Goal: Task Accomplishment & Management: Complete application form

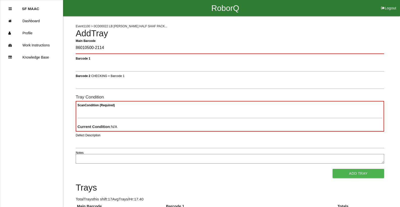
type Barcode "86010500-2114"
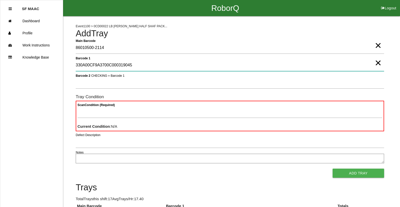
type 1 "330A00CF9A3700C000319045"
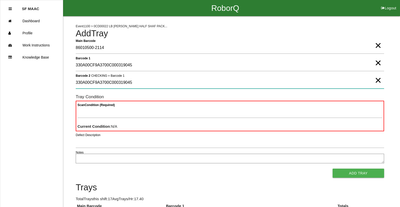
type 2 "330A00CF9A3700C000319045"
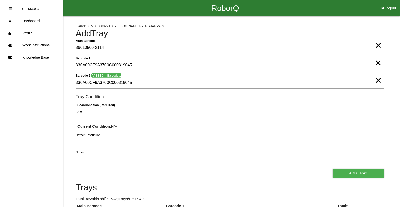
type Condition "goo"
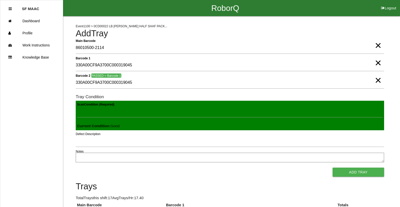
click at [333, 168] on button "Add Tray" at bounding box center [359, 172] width 52 height 9
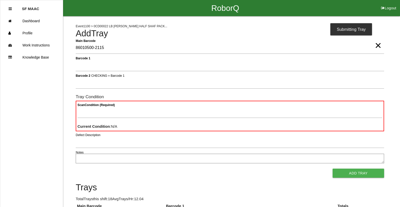
type Barcode "86010500-2115"
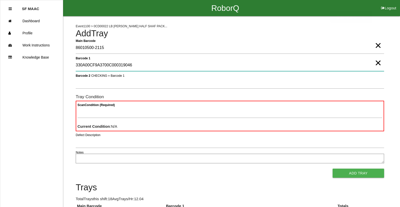
type 1 "330A00CF9A3700C000319046"
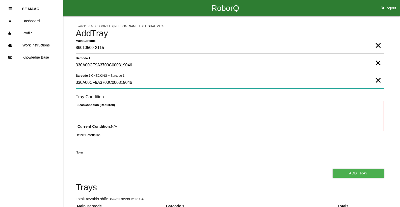
type 2 "330A00CF9A3700C000319046"
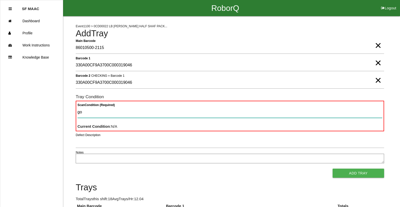
type Condition "goo"
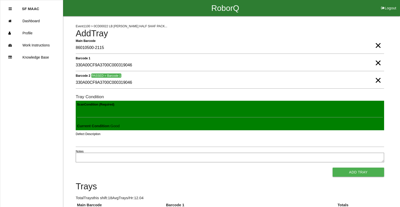
click at [333, 168] on button "Add Tray" at bounding box center [359, 172] width 52 height 9
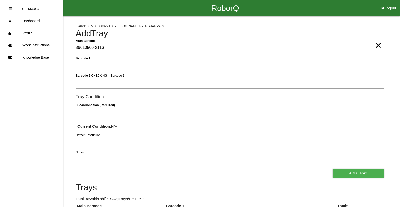
type Barcode "86010500-2116"
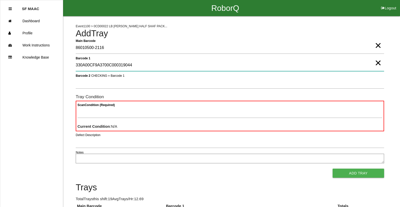
type 1 "330A00CF9A3700C000319044"
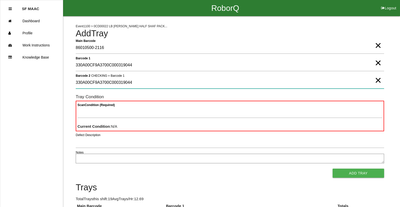
type 2 "330A00CF9A3700C000319044"
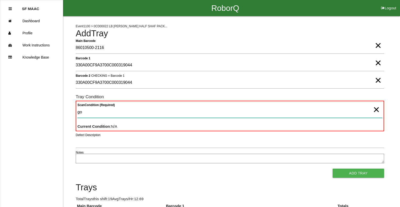
type Condition "goo"
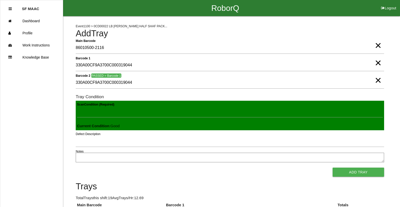
click at [333, 168] on button "Add Tray" at bounding box center [359, 172] width 52 height 9
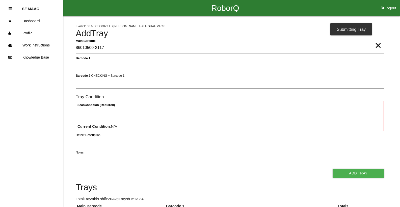
type Barcode "86010500-2117"
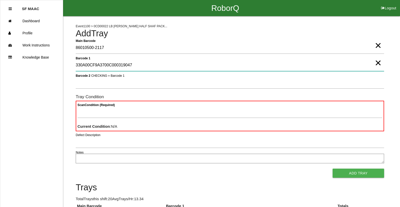
type 1 "330A00CF9A3700C000319047"
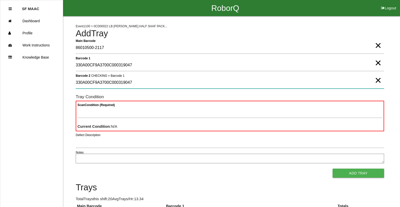
type 2 "330A00CF9A3700C000319047"
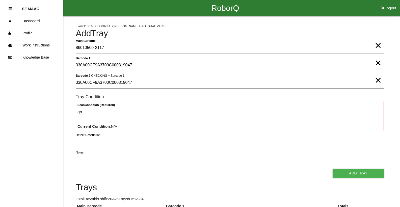
type Condition "goo"
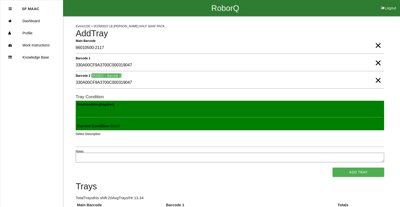
click button "Add Tray" at bounding box center [359, 172] width 52 height 9
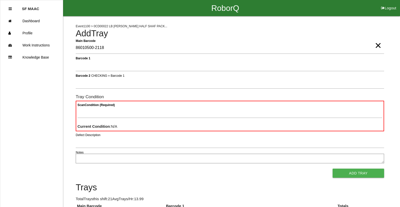
type Barcode "86010500-2118"
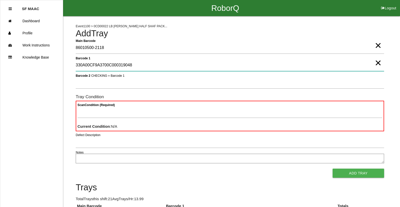
type 1 "330A00CF9A3700C000319048"
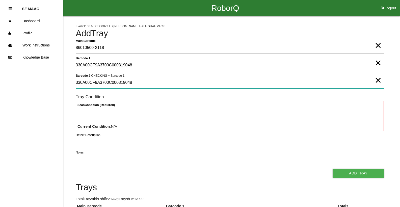
type 2 "330A00CF9A3700C000319048"
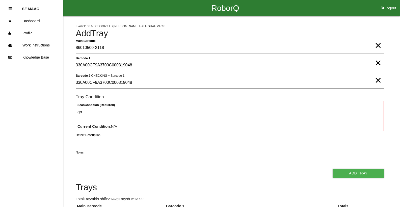
type Condition "goo"
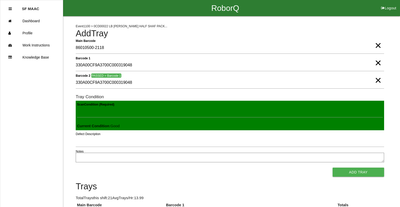
click at [333, 168] on button "Add Tray" at bounding box center [359, 172] width 52 height 9
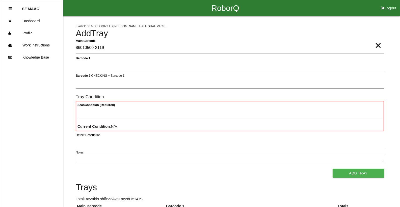
type Barcode "86010500-2119"
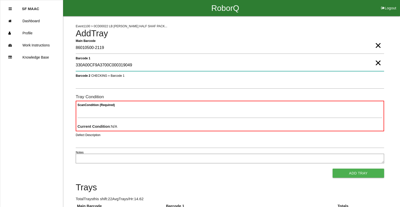
type 1 "330A00CF9A3700C000319049"
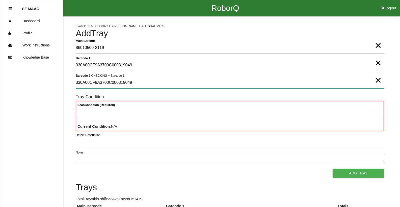
type 2 "330A00CF9A3700C000319049"
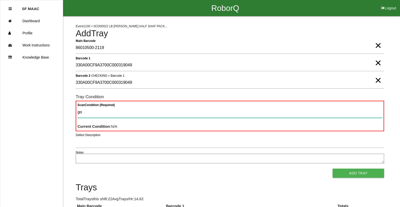
type Condition "goo"
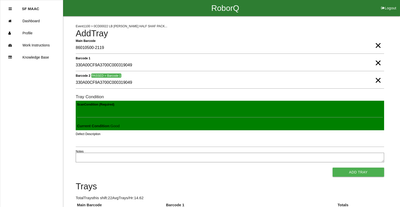
click at [333, 168] on button "Add Tray" at bounding box center [359, 172] width 52 height 9
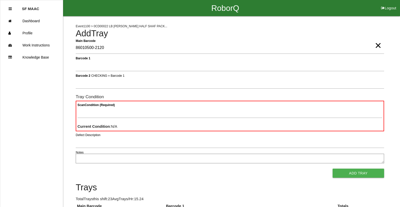
type Barcode "86010500-2120"
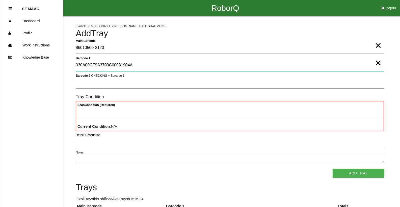
type 1 "330A00CF9A3700C00031904A"
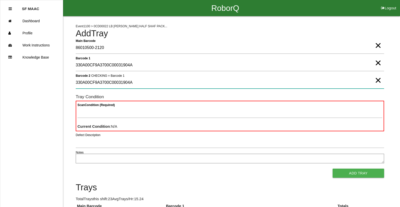
type 2 "330A00CF9A3700C00031904A"
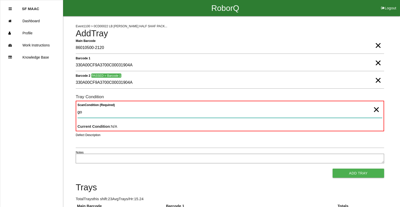
type Condition "goo"
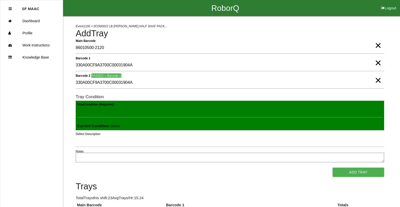
click at [333, 168] on button "Add Tray" at bounding box center [359, 172] width 52 height 9
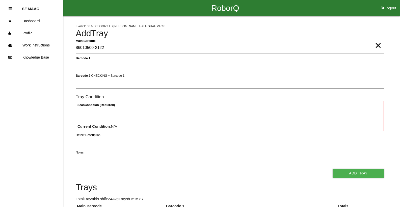
type Barcode "86010500-2122"
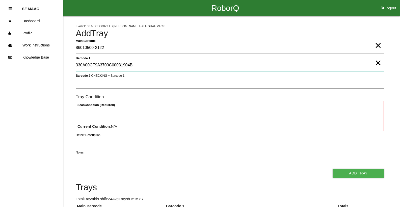
type 1 "330A00CF9A3700C00031904B"
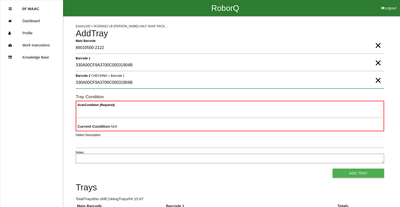
type 2 "330A00CF9A3700C00031904B"
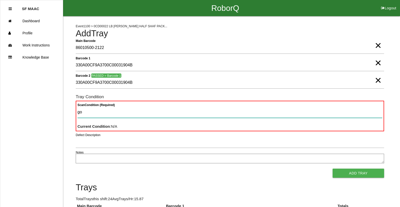
type Condition "goo"
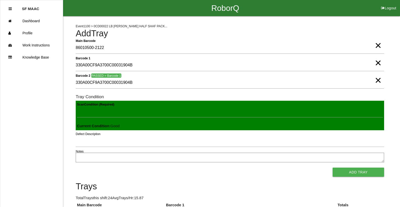
click at [333, 168] on button "Add Tray" at bounding box center [359, 172] width 52 height 9
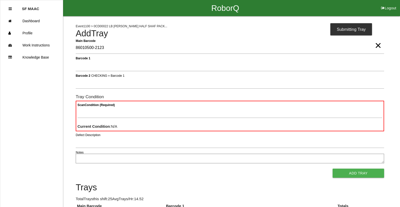
type Barcode "86010500-2123"
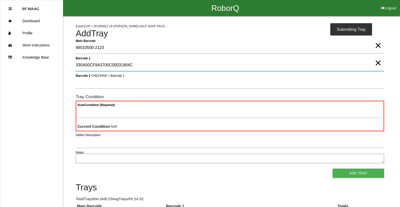
type 1 "330A00CF9A3700C00031904C"
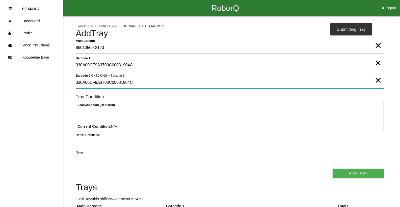
type 2 "330A00CF9A3700C00031904C"
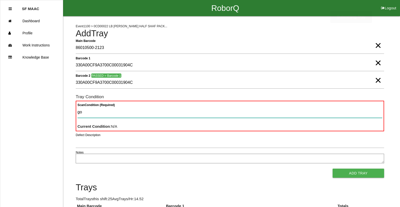
type Condition "goo"
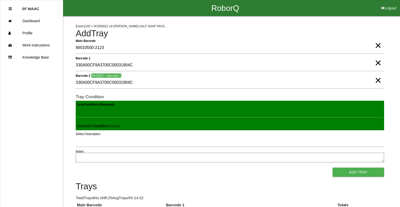
click button "Add Tray" at bounding box center [359, 172] width 52 height 9
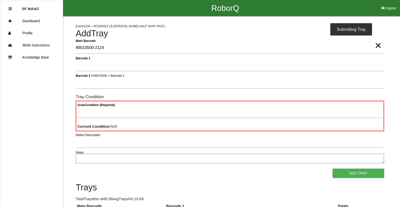
type Barcode "86010500-2124"
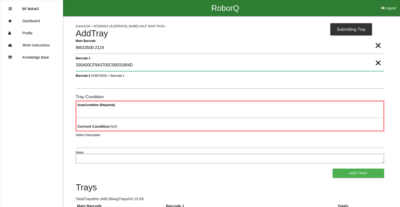
type 1 "330A00CF9A3700C00031904D"
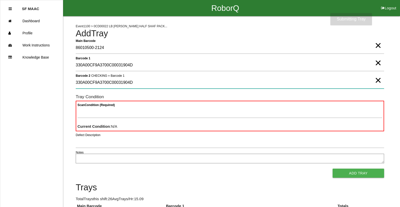
type 2 "330A00CF9A3700C00031904D"
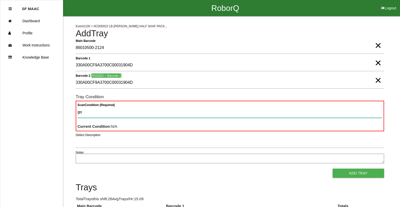
type Condition "goo"
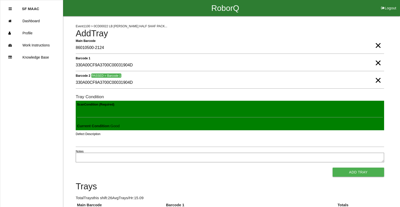
click at [333, 168] on button "Add Tray" at bounding box center [359, 172] width 52 height 9
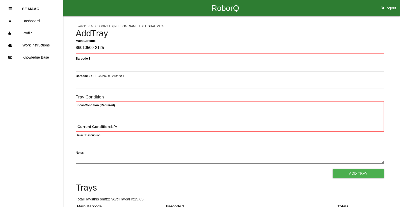
type Barcode "86010500-2125"
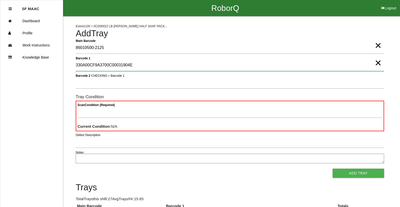
type 1 "330A00CF9A3700C00031904E"
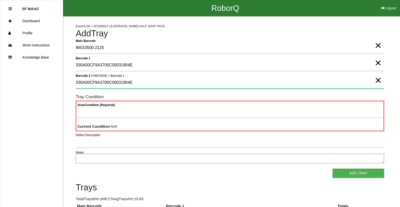
type 2 "330A00CF9A3700C00031904E"
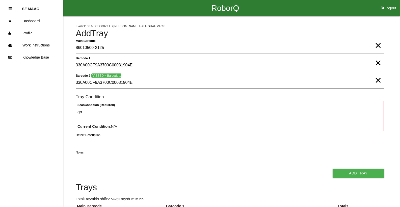
type Condition "goo"
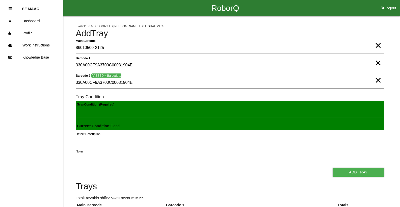
click at [333, 168] on button "Add Tray" at bounding box center [359, 172] width 52 height 9
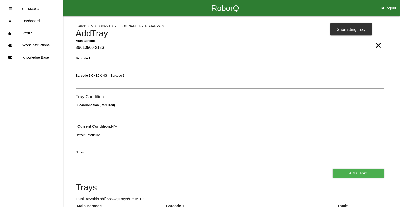
type Barcode "86010500-2126"
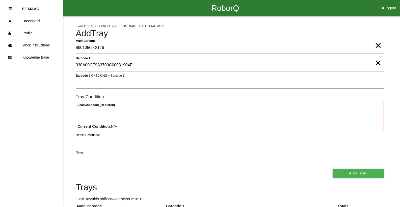
type 1 "330A00CF9A3700C00031904F"
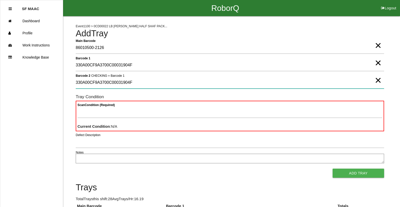
type 2 "330A00CF9A3700C00031904F"
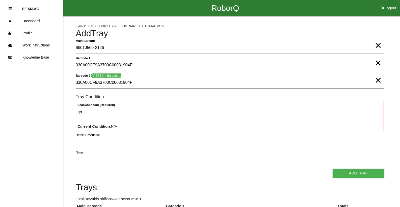
type Condition "goo"
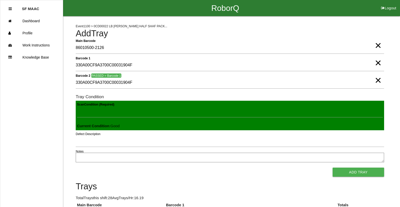
click at [333, 168] on button "Add Tray" at bounding box center [359, 172] width 52 height 9
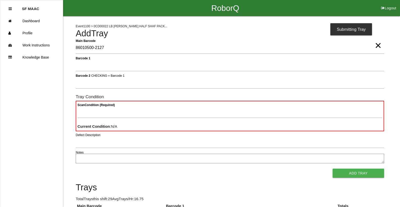
type Barcode "86010500-2127"
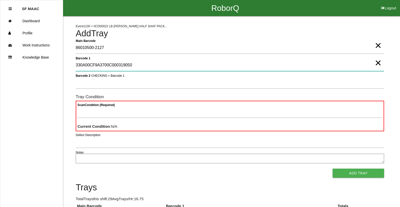
type 1 "330A00CF9A3700C000319050"
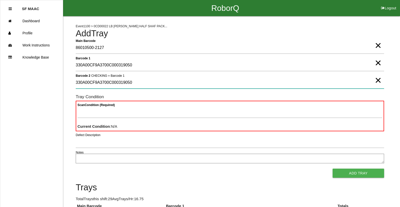
type 2 "330A00CF9A3700C000319050"
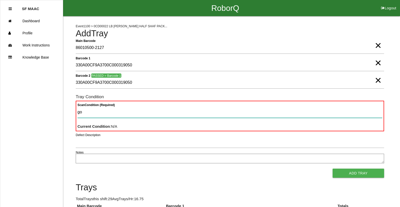
type Condition "goo"
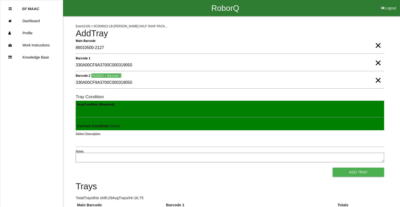
click button "Add Tray" at bounding box center [359, 172] width 52 height 9
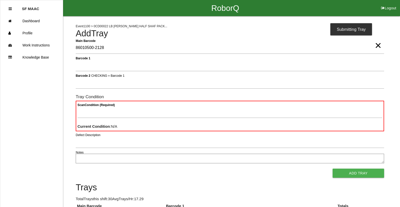
type Barcode "86010500-2128"
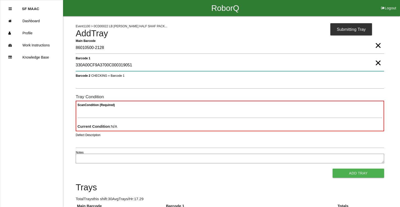
type 1 "330A00CF9A3700C000319051"
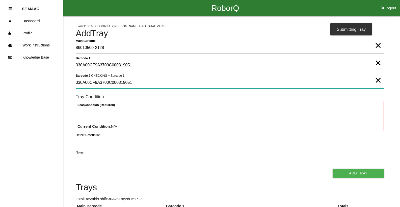
type 2 "330A00CF9A3700C000319051"
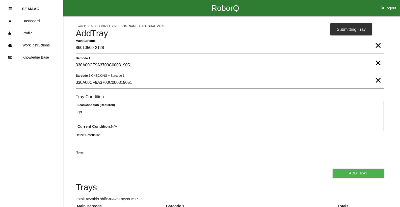
type Condition "goo"
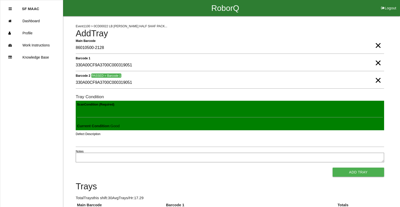
click at [333, 168] on button "Add Tray" at bounding box center [359, 172] width 52 height 9
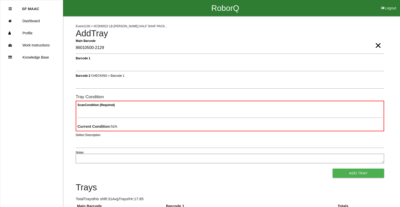
type Barcode "86010500-2129"
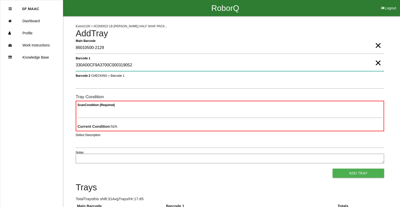
type 1 "330A00CF9A3700C000319052"
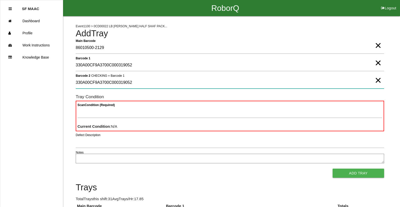
type 2 "330A00CF9A3700C000319052"
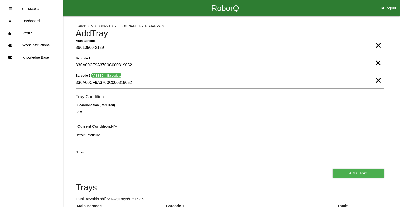
type Condition "goo"
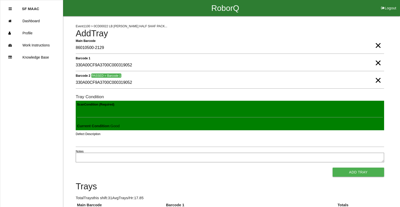
click at [333, 168] on button "Add Tray" at bounding box center [359, 172] width 52 height 9
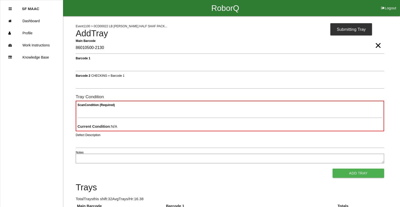
type Barcode "86010500-2130"
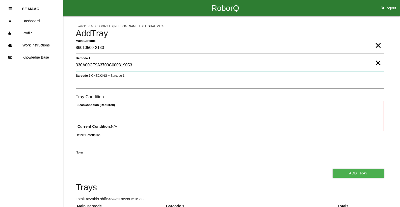
type 1 "330A00CF9A3700C000319053"
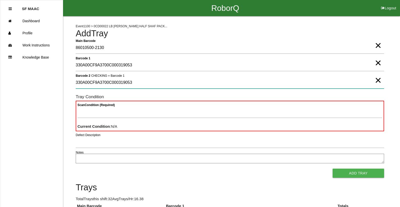
type 2 "330A00CF9A3700C000319053"
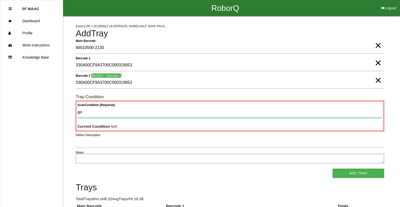
type Condition "goo"
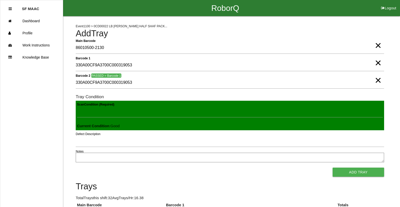
click at [333, 168] on button "Add Tray" at bounding box center [359, 172] width 52 height 9
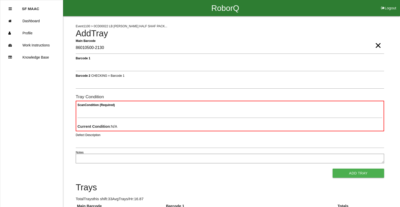
type Barcode "86010500-2130"
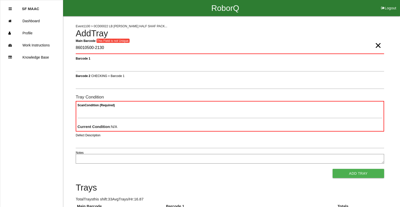
click at [379, 45] on span "×" at bounding box center [378, 40] width 7 height 10
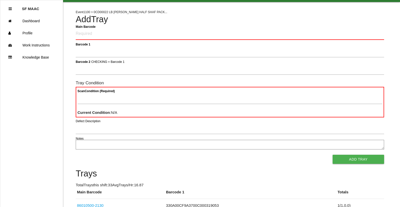
scroll to position [25, 0]
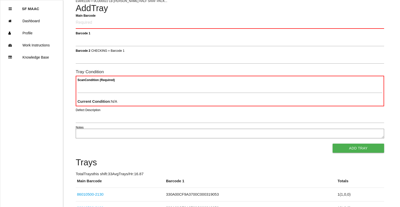
click at [154, 11] on h4 "Add Tray" at bounding box center [230, 9] width 309 height 10
click at [148, 18] on Barcode "Main Barcode" at bounding box center [230, 23] width 309 height 12
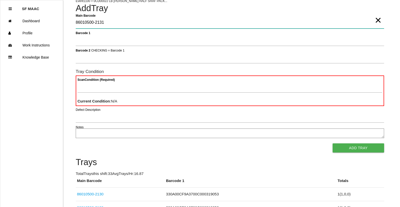
type Barcode "86010500-2131"
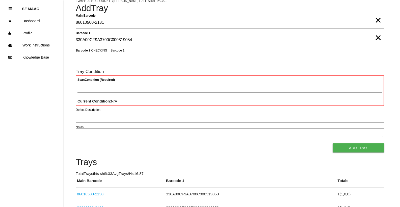
type 1 "330A00CF9A3700C000319054"
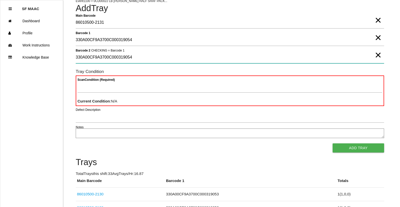
type 2 "330A00CF9A3700C000319054"
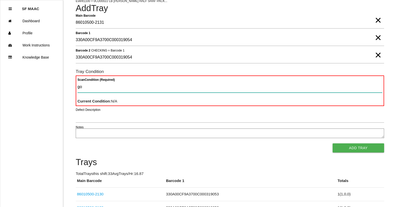
type Condition "goo"
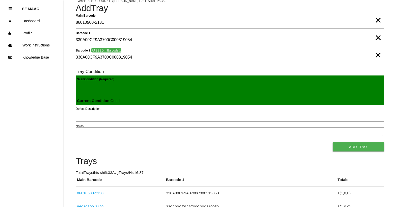
click at [333, 142] on button "Add Tray" at bounding box center [359, 146] width 52 height 9
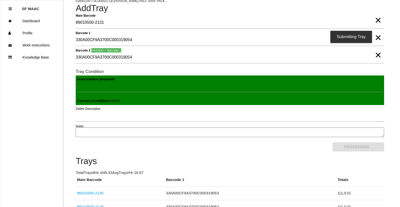
scroll to position [0, 0]
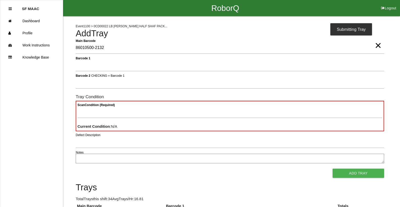
type Barcode "86010500-2132"
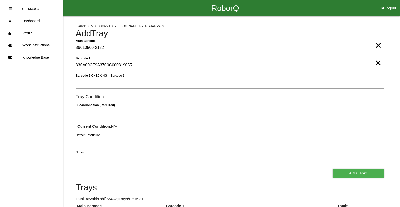
type 1 "330A00CF9A3700C000319055"
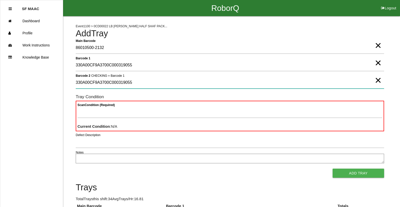
type 2 "330A00CF9A3700C000319055"
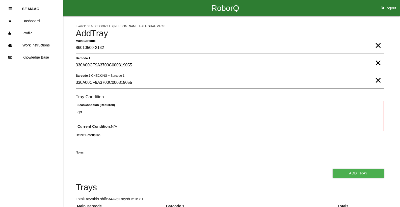
type Condition "goo"
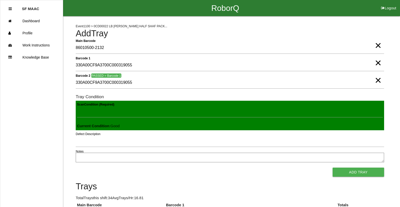
click at [333, 168] on button "Add Tray" at bounding box center [359, 172] width 52 height 9
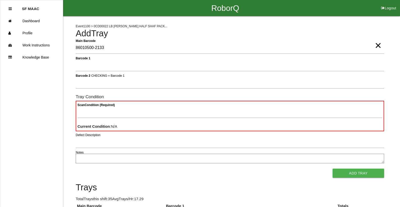
type Barcode "86010500-2133"
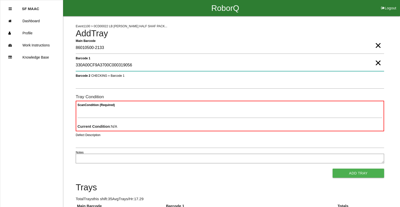
type 1 "330A00CF9A3700C000319056"
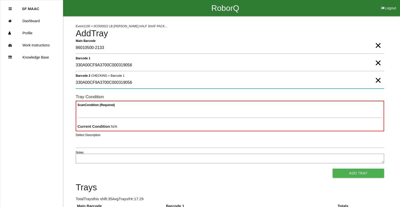
type 2 "330A00CF9A3700C000319056"
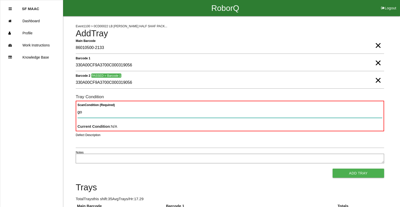
type Condition "goo"
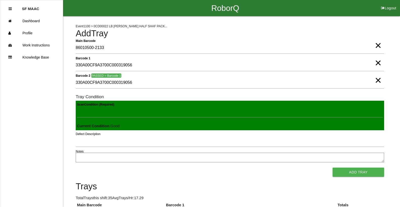
click at [333, 168] on button "Add Tray" at bounding box center [359, 172] width 52 height 9
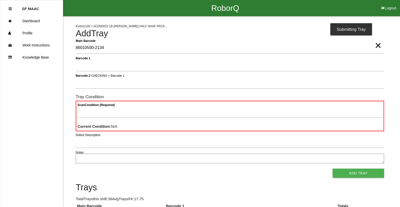
type Barcode "86010500-2134"
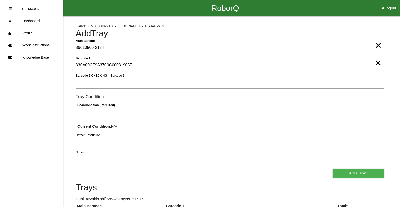
type 1 "330A00CF9A3700C000319057"
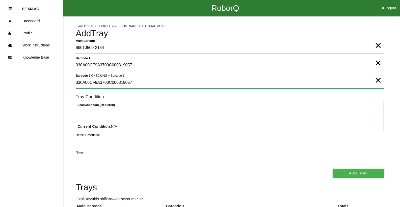
type 2 "330A00CF9A3700C000319057"
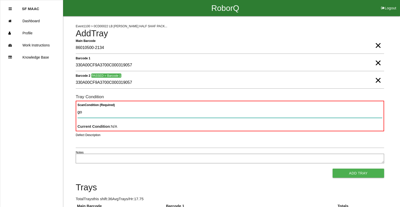
type Condition "goo"
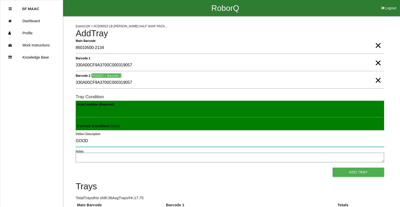
type input "GOOD"
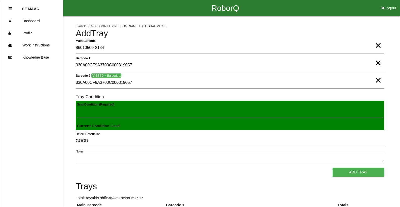
scroll to position [115, 0]
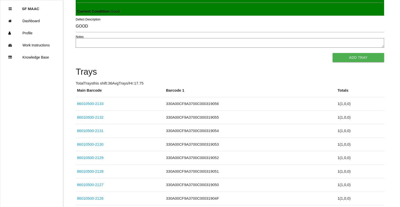
click at [355, 59] on button "Add Tray" at bounding box center [359, 57] width 52 height 9
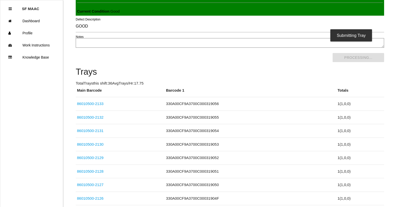
scroll to position [0, 0]
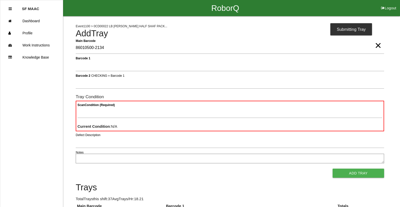
type Barcode "86010500-2134"
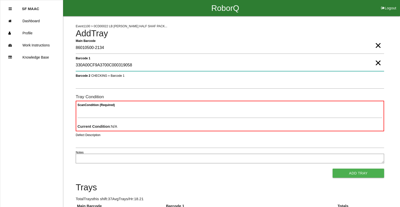
type 1 "330A00CF9A3700C000319058"
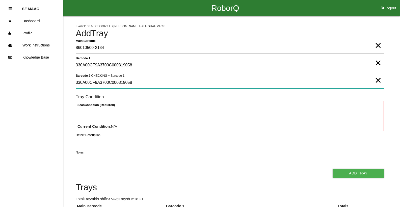
type 2 "330A00CF9A3700C000319058"
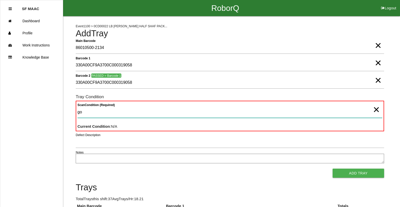
type Condition "goo"
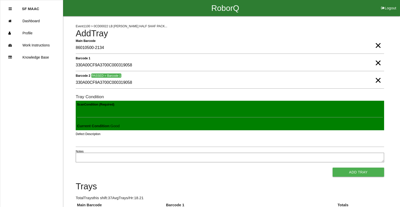
click at [333, 168] on button "Add Tray" at bounding box center [359, 172] width 52 height 9
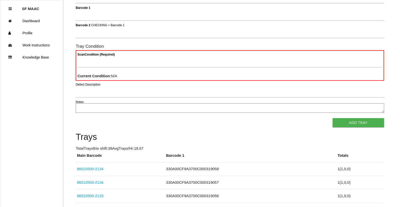
scroll to position [45, 0]
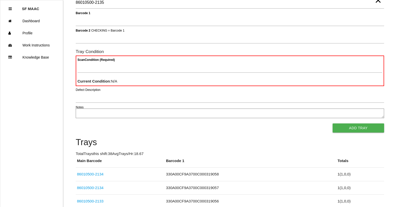
type Barcode "86010500-2135"
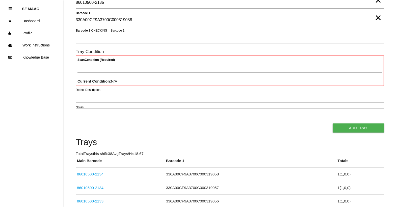
type 1 "330A00CF9A3700C000319058"
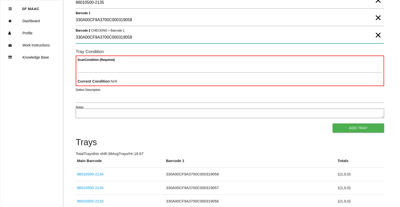
type 2 "330A00CF9A3700C000319058"
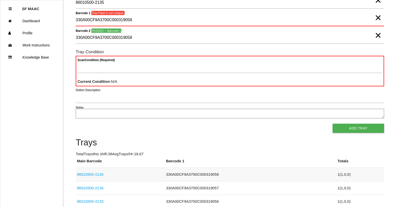
click at [96, 170] on td "86010500-2134" at bounding box center [120, 175] width 89 height 14
click at [95, 173] on link "86010500-2134" at bounding box center [90, 174] width 27 height 4
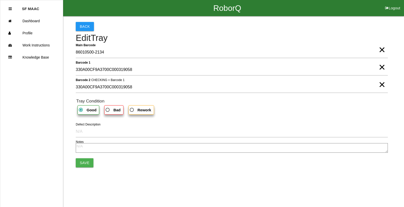
click at [381, 50] on span "×" at bounding box center [382, 45] width 7 height 10
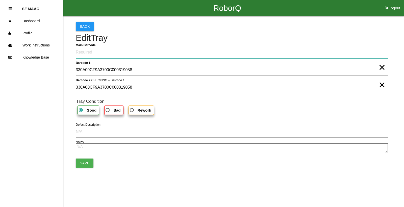
click at [332, 45] on div "Back Edit Tray Main Barcode Barcode 1 330A00CF9A3700C000319058 × Barcode 2 CHEC…" at bounding box center [232, 94] width 312 height 157
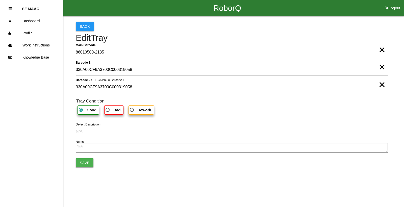
type Barcode "86010500-2135"
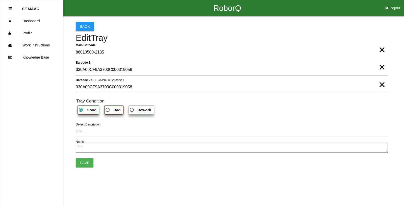
drag, startPoint x: 89, startPoint y: 154, endPoint x: 87, endPoint y: 157, distance: 3.1
click at [87, 157] on form "Main Barcode 86010500-2135 × Barcode 1 330A00CF9A3700C000319058 × Barcode 2 CHE…" at bounding box center [232, 106] width 312 height 121
drag, startPoint x: 87, startPoint y: 157, endPoint x: 78, endPoint y: 167, distance: 13.4
click at [78, 167] on button "Save" at bounding box center [85, 162] width 18 height 9
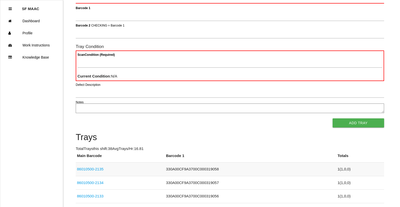
scroll to position [45, 0]
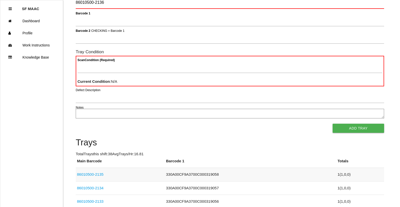
type Barcode "86010500-2136"
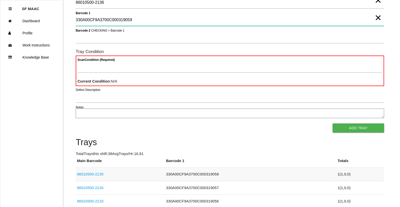
type 1 "330A00CF9A3700C000319059"
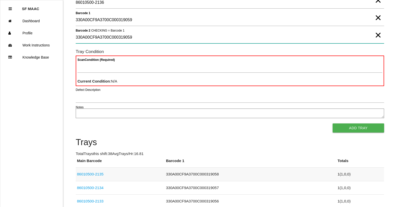
type 2 "330A00CF9A3700C000319059"
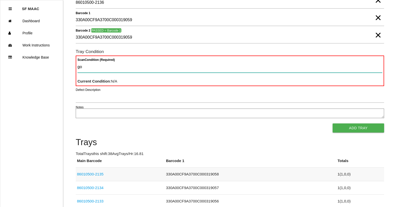
type Condition "goo"
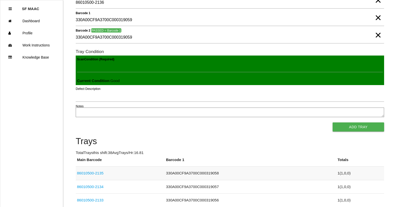
click at [333, 122] on button "Add Tray" at bounding box center [359, 126] width 52 height 9
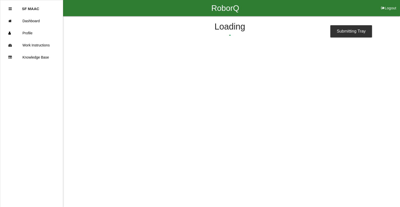
scroll to position [0, 0]
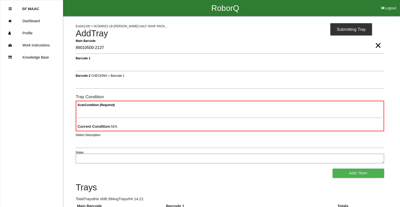
type Barcode "86010500-2137"
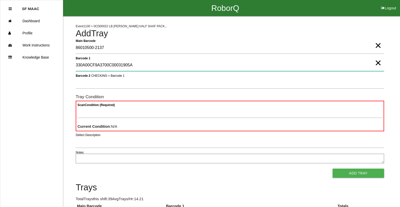
type 1 "330A00CF9A3700C00031905A"
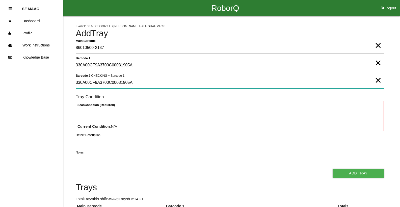
type 2 "330A00CF9A3700C00031905A"
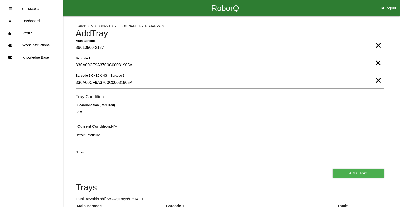
type Condition "goo"
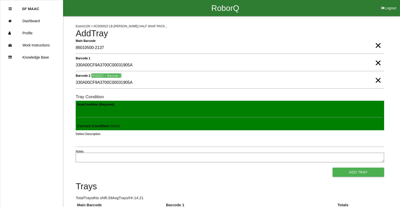
click at [333, 168] on button "Add Tray" at bounding box center [359, 172] width 52 height 9
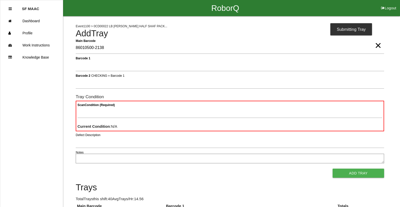
type Barcode "86010500-2138"
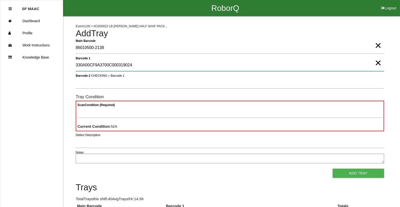
type 1 "330A00CF9A3700C000319024"
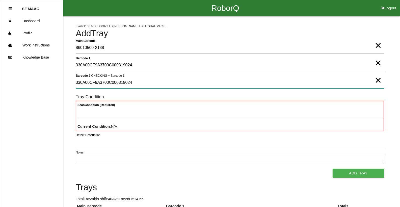
type 2 "330A00CF9A3700C000319024"
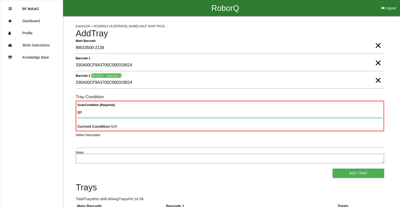
type Condition "goo"
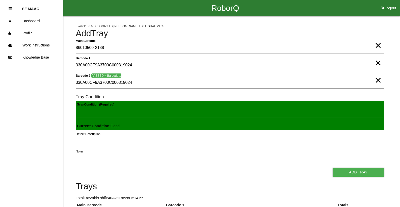
click at [333, 168] on button "Add Tray" at bounding box center [359, 172] width 52 height 9
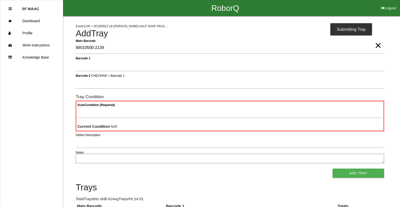
type Barcode "86010500-2139"
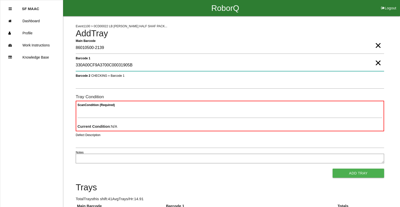
type 1 "330A00CF9A3700C00031905B"
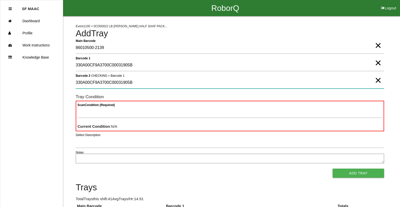
type 2 "330A00CF9A3700C00031905B"
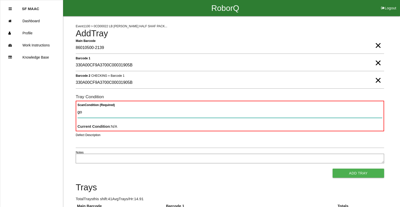
type Condition "goo"
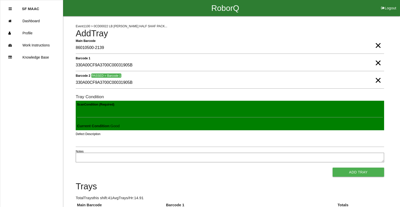
click at [333, 168] on button "Add Tray" at bounding box center [359, 172] width 52 height 9
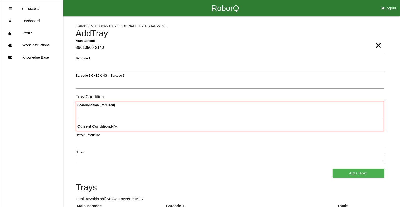
type Barcode "86010500-2140"
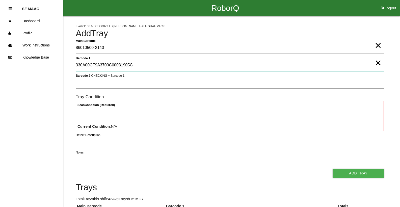
type 1 "330A00CF9A3700C00031905C"
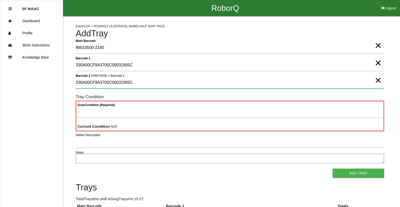
type 2 "330A00CF9A3700C00031905C"
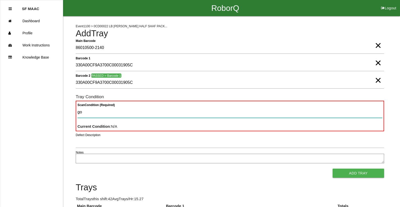
type Condition "goo"
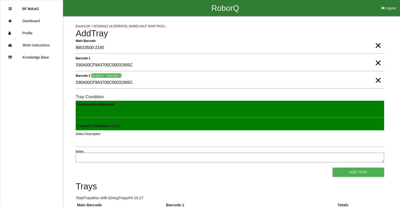
click at [333, 168] on button "Add Tray" at bounding box center [359, 172] width 52 height 9
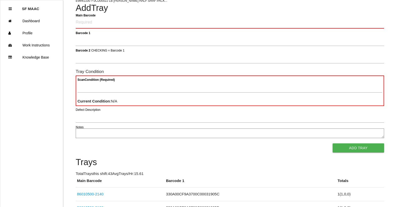
scroll to position [25, 0]
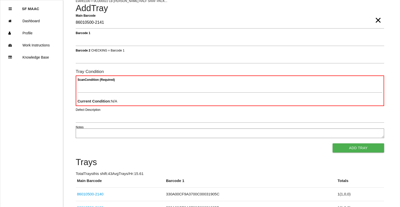
type Barcode "86010500-2141"
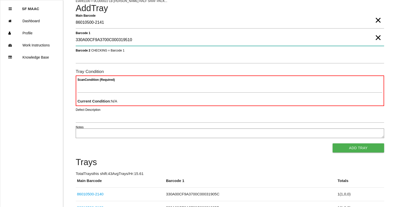
type 1 "330A00CF9A3700C000319510"
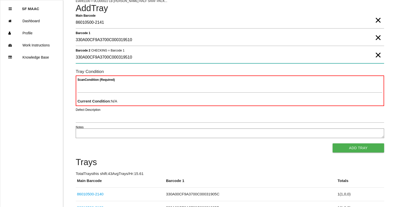
type 2 "330A00CF9A3700C000319510"
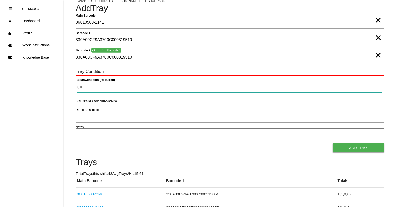
type Condition "goo"
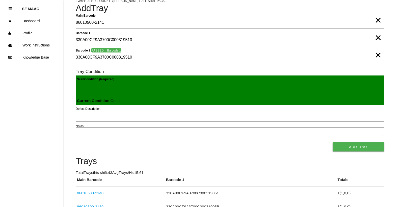
click at [333, 142] on button "Add Tray" at bounding box center [359, 146] width 52 height 9
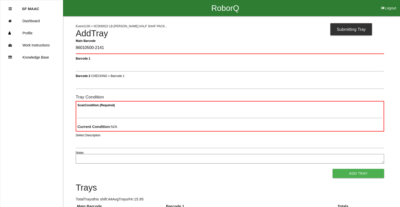
type Barcode "86010500-2141"
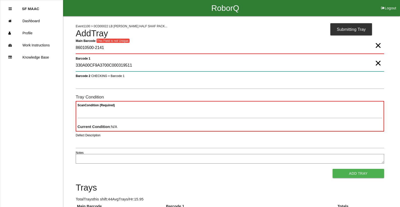
type 1 "330A00CF9A3700C000319511"
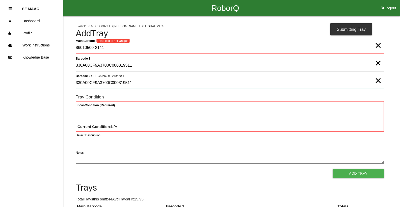
type 2 "330A00CF9A3700C000319511"
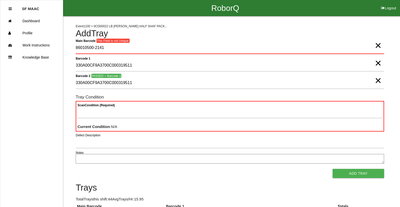
click at [375, 45] on span "×" at bounding box center [378, 40] width 7 height 10
drag, startPoint x: 376, startPoint y: 46, endPoint x: 369, endPoint y: 55, distance: 11.6
click at [376, 46] on Barcode "Main Barcode" at bounding box center [230, 48] width 309 height 12
type Barcode "86010500-2142"
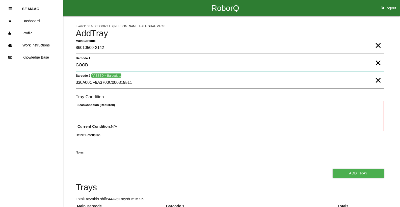
type 1 "GOOD"
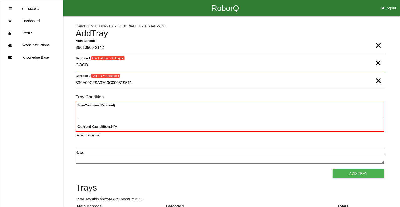
click at [378, 62] on span "×" at bounding box center [378, 58] width 7 height 10
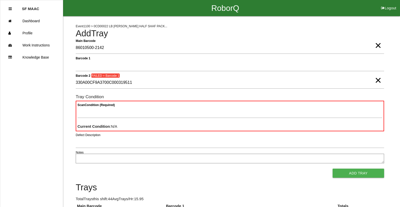
click at [203, 72] on div "Barcode 1" at bounding box center [230, 67] width 309 height 14
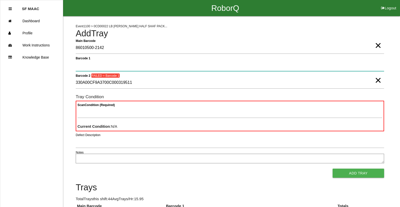
drag, startPoint x: 165, startPoint y: 60, endPoint x: 160, endPoint y: 60, distance: 5.1
click at [164, 60] on 1 "Barcode 1" at bounding box center [230, 66] width 309 height 12
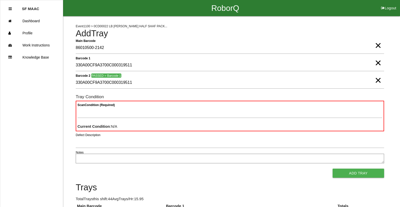
click at [135, 102] on div "Scan Condition (Required) Current Condition : N/A" at bounding box center [230, 116] width 309 height 31
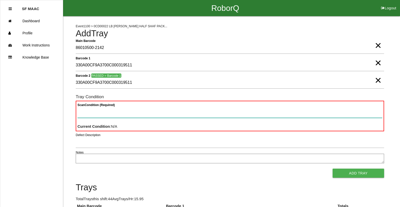
click at [132, 113] on Condition "Scan Condition (Required)" at bounding box center [230, 112] width 305 height 12
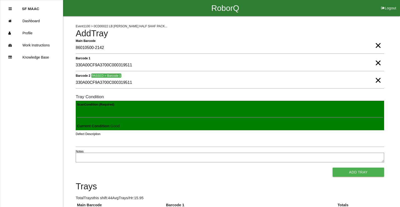
click at [333, 168] on button "Add Tray" at bounding box center [359, 172] width 52 height 9
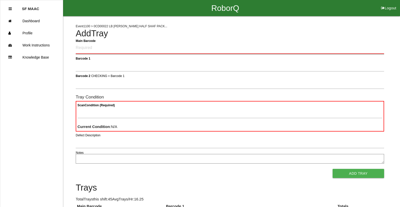
click at [142, 47] on Barcode "Main Barcode" at bounding box center [230, 48] width 309 height 12
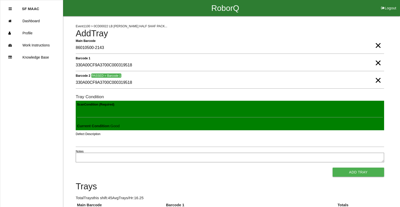
click at [333, 168] on button "Add Tray" at bounding box center [359, 172] width 52 height 9
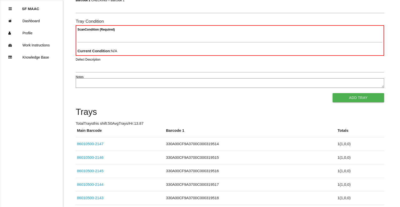
scroll to position [45, 0]
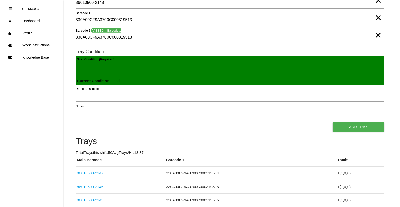
click at [333, 122] on button "Add Tray" at bounding box center [359, 126] width 52 height 9
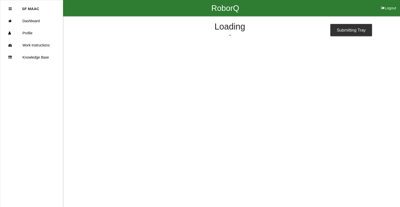
scroll to position [0, 0]
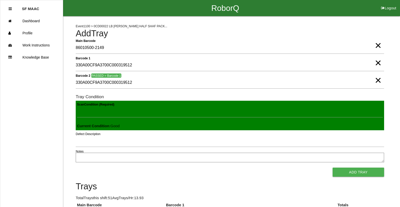
click at [333, 168] on button "Add Tray" at bounding box center [359, 172] width 52 height 9
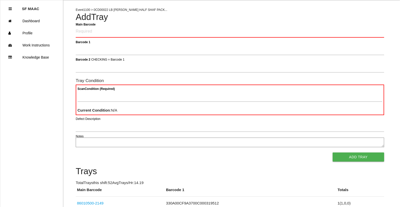
scroll to position [25, 0]
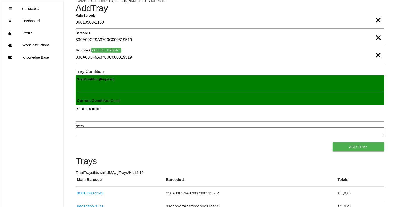
click at [333, 142] on button "Add Tray" at bounding box center [359, 146] width 52 height 9
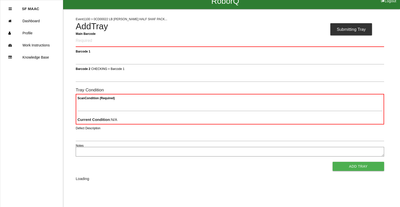
scroll to position [0, 0]
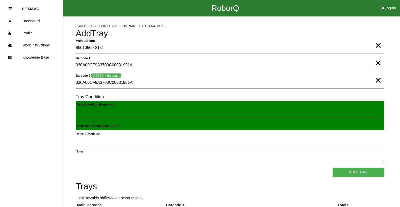
click button "Add Tray" at bounding box center [359, 172] width 52 height 9
click at [333, 168] on button "Add Tray" at bounding box center [359, 172] width 52 height 9
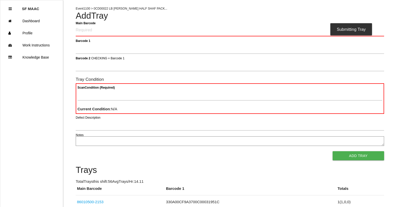
scroll to position [25, 0]
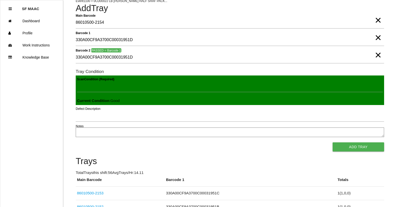
click at [333, 142] on button "Add Tray" at bounding box center [359, 146] width 52 height 9
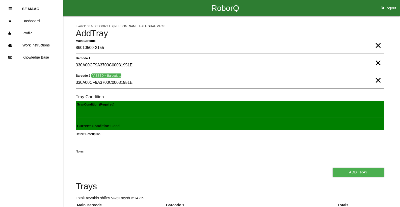
click at [333, 168] on button "Add Tray" at bounding box center [359, 172] width 52 height 9
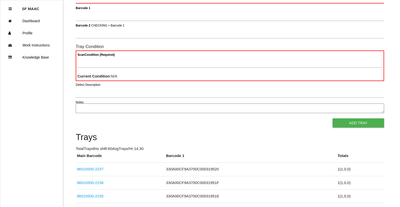
scroll to position [45, 0]
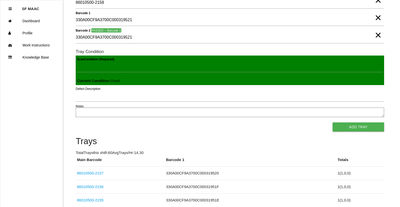
click at [333, 122] on button "Add Tray" at bounding box center [359, 126] width 52 height 9
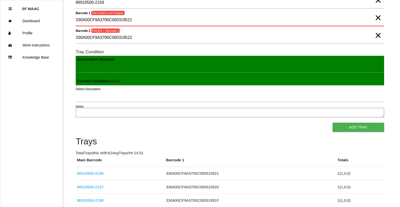
click at [333, 123] on button "Add Tray" at bounding box center [359, 127] width 52 height 9
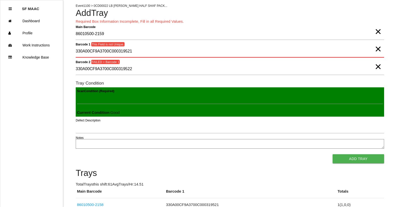
scroll to position [46, 0]
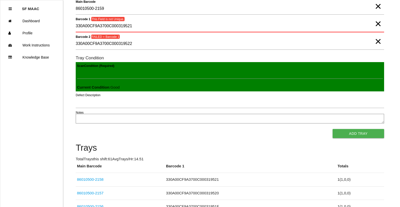
click at [379, 24] on span "×" at bounding box center [378, 19] width 7 height 10
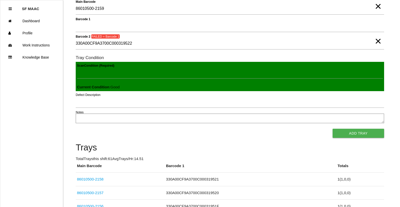
click at [378, 39] on span "×" at bounding box center [378, 36] width 7 height 10
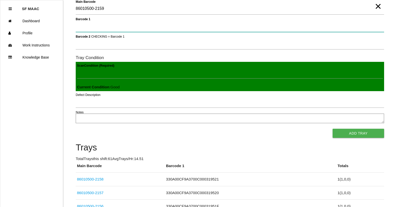
click at [368, 31] on 1 "Barcode 1" at bounding box center [230, 26] width 309 height 12
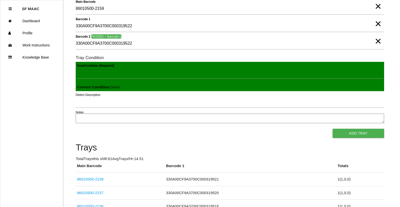
click at [344, 90] on div "Scan Condition (Required) Current Condition : Good" at bounding box center [230, 77] width 309 height 30
click at [346, 132] on button "Add Tray" at bounding box center [359, 133] width 52 height 9
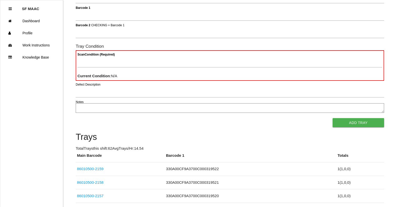
scroll to position [45, 0]
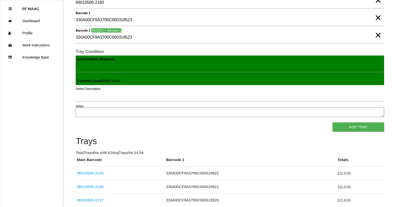
click at [333, 122] on button "Add Tray" at bounding box center [359, 126] width 52 height 9
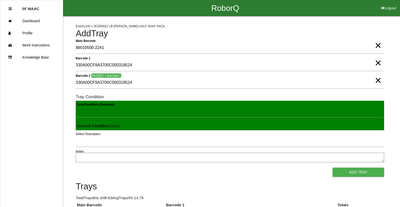
click at [333, 168] on button "Add Tray" at bounding box center [359, 172] width 52 height 9
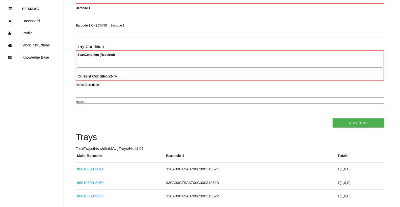
scroll to position [45, 0]
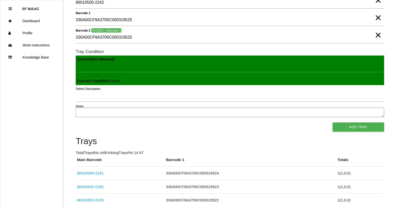
click at [333, 122] on button "Add Tray" at bounding box center [359, 126] width 52 height 9
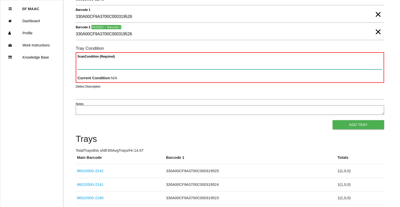
scroll to position [51, 0]
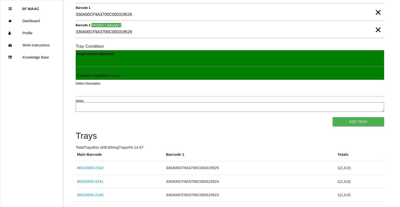
click at [333, 117] on button "Add Tray" at bounding box center [359, 121] width 52 height 9
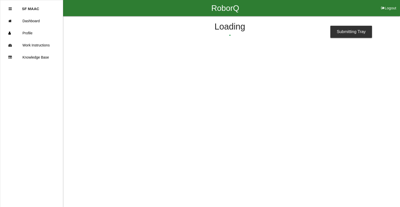
scroll to position [0, 0]
